Goal: Use online tool/utility: Utilize a website feature to perform a specific function

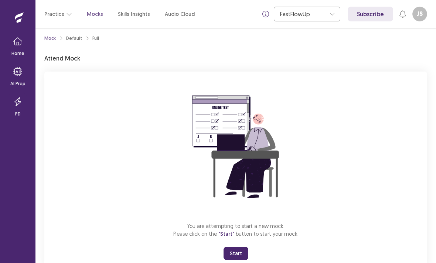
scroll to position [5, 0]
click at [241, 252] on button "Start" at bounding box center [236, 254] width 25 height 13
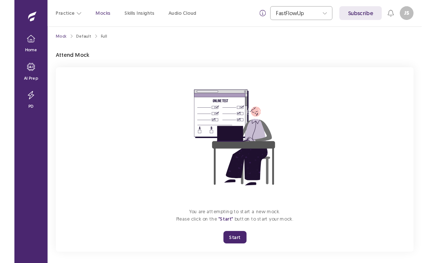
scroll to position [0, 0]
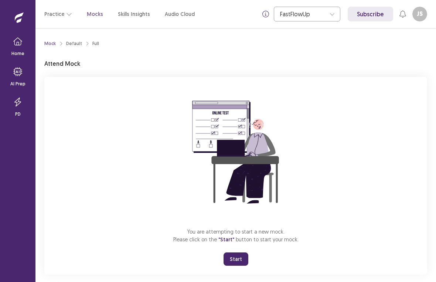
click at [240, 258] on button "Start" at bounding box center [236, 258] width 25 height 13
click at [238, 256] on button "Start" at bounding box center [236, 258] width 25 height 13
click at [240, 258] on button "Start" at bounding box center [236, 258] width 25 height 13
click at [243, 258] on button "Start" at bounding box center [236, 258] width 25 height 13
click at [222, 244] on div "You are attempting to start a new mock. Please click on the "Start" button to s…" at bounding box center [235, 176] width 383 height 198
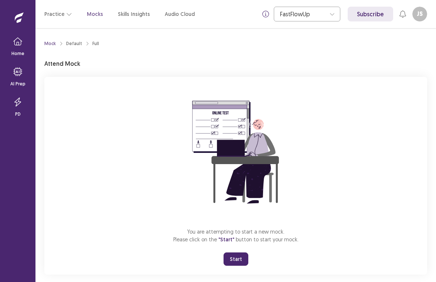
click at [225, 239] on span ""Start"" at bounding box center [226, 239] width 16 height 7
click at [242, 258] on button "Start" at bounding box center [236, 258] width 25 height 13
click at [232, 253] on button "Start" at bounding box center [236, 258] width 25 height 13
click at [233, 263] on button "Start" at bounding box center [236, 258] width 25 height 13
click at [240, 263] on button "Start" at bounding box center [236, 258] width 25 height 13
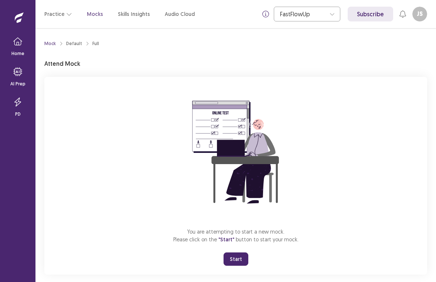
click at [242, 261] on button "Start" at bounding box center [236, 258] width 25 height 13
click at [239, 263] on div "You are attempting to start a new mock. Please click on the "Start" button to s…" at bounding box center [235, 176] width 383 height 198
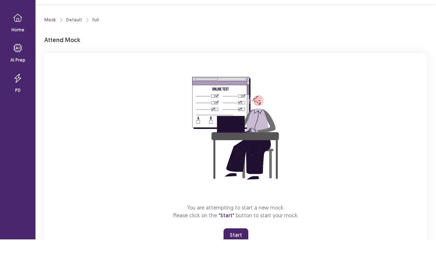
scroll to position [24, 0]
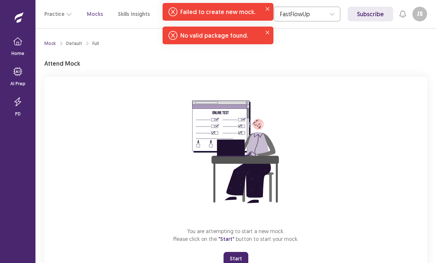
click at [267, 31] on icon "Close" at bounding box center [268, 33] width 4 height 4
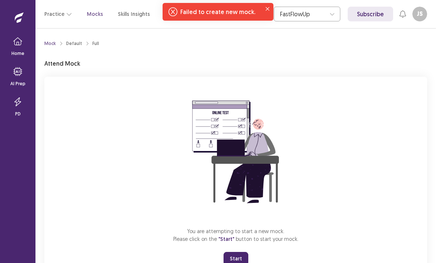
click at [267, 6] on button "Close" at bounding box center [267, 8] width 9 height 9
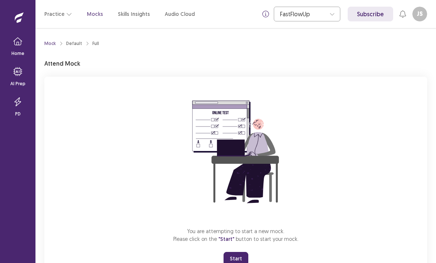
click at [64, 47] on div "Mock Default Full Attend Mock You are attempting to start a new mock. Please cl…" at bounding box center [235, 156] width 383 height 238
click at [46, 18] on button "Practice" at bounding box center [58, 13] width 28 height 13
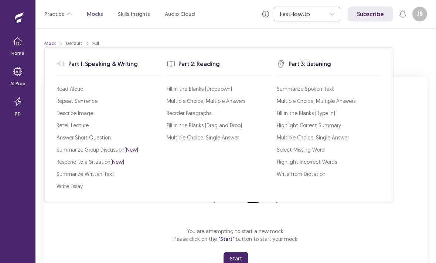
click at [128, 8] on div "Practice Mocks Skills Insights Audio Cloud" at bounding box center [119, 13] width 150 height 13
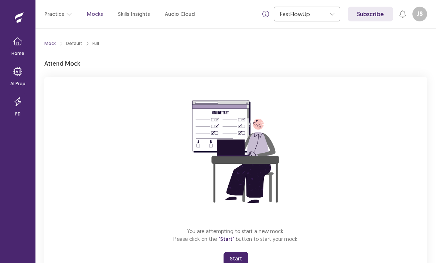
click at [180, 10] on p "Audio Cloud" at bounding box center [180, 14] width 30 height 8
